Goal: Information Seeking & Learning: Learn about a topic

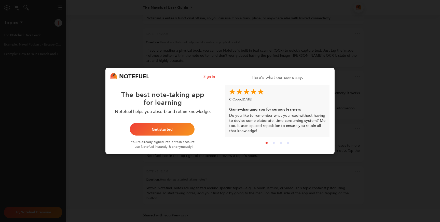
click at [215, 48] on div "NOTEFUEL Sign in The best note-taking app for learning Notefuel helps you absor…" at bounding box center [220, 111] width 440 height 222
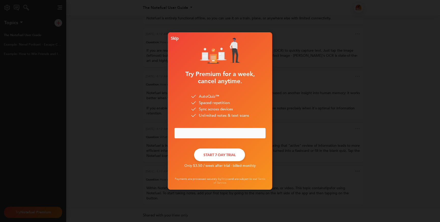
click at [175, 38] on div "Skip" at bounding box center [174, 39] width 10 height 4
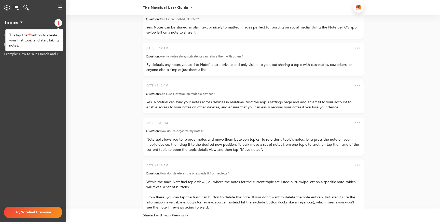
scroll to position [-325, 0]
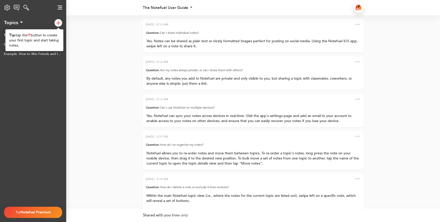
click at [43, 90] on div "The Notefuel User Guide Example: Naval Podcast - Escape Competition Through Aut…" at bounding box center [33, 119] width 66 height 176
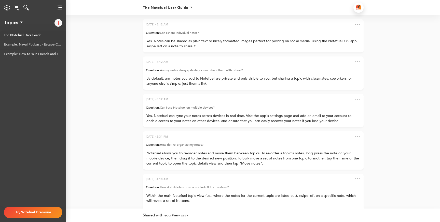
click at [33, 46] on link "Example: Naval Podcast - Escape Competition Through Authenticity" at bounding box center [33, 44] width 66 height 9
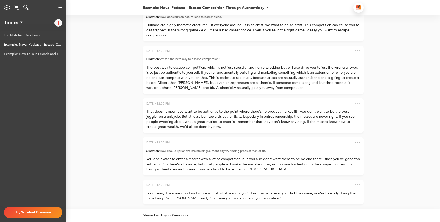
click at [174, 120] on span "That doesn’t mean you want to be authentic to the point where there’s no produc…" at bounding box center [250, 119] width 209 height 20
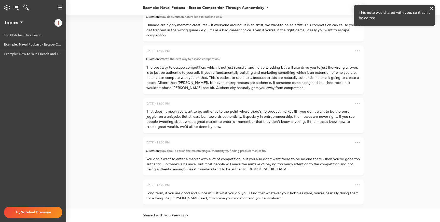
click at [431, 7] on icon "close" at bounding box center [432, 8] width 4 height 4
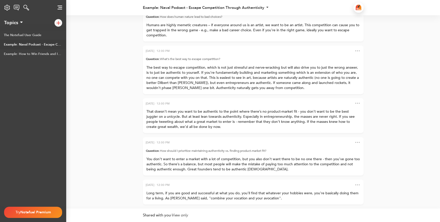
scroll to position [-16, 0]
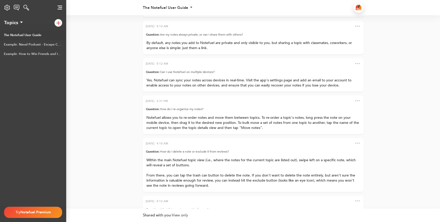
scroll to position [-325, 0]
